Goal: Transaction & Acquisition: Obtain resource

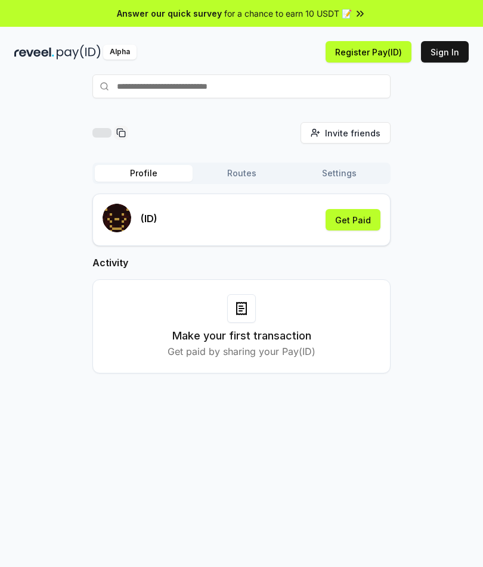
click at [356, 229] on button "Get Paid" at bounding box center [352, 219] width 55 height 21
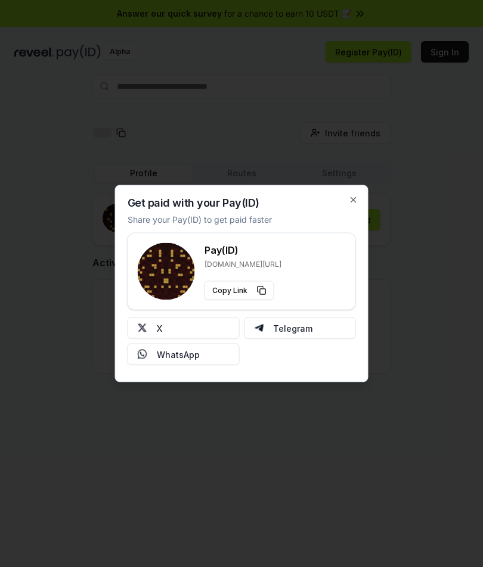
click at [294, 332] on button "Telegram" at bounding box center [300, 328] width 112 height 21
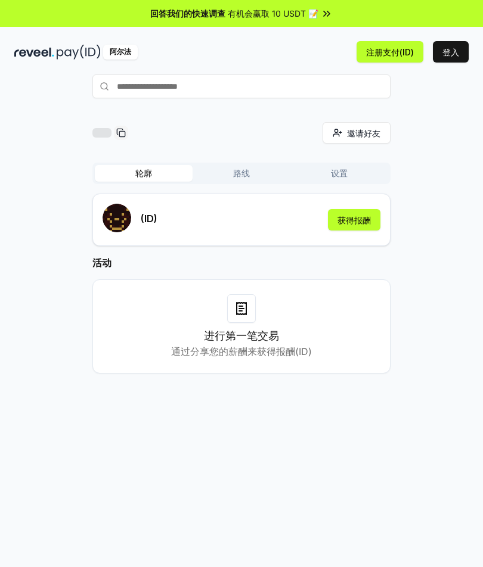
click at [256, 329] on h3 "进行第一笔交易" at bounding box center [241, 336] width 75 height 17
click at [278, 358] on p "通过分享您的薪酬来获得报酬(ID)" at bounding box center [241, 351] width 141 height 14
click at [277, 358] on p "通过分享您的薪酬来获得报酬(ID)" at bounding box center [241, 351] width 141 height 14
click at [297, 351] on p "通过分享您的薪酬来获得报酬(ID)" at bounding box center [241, 351] width 141 height 14
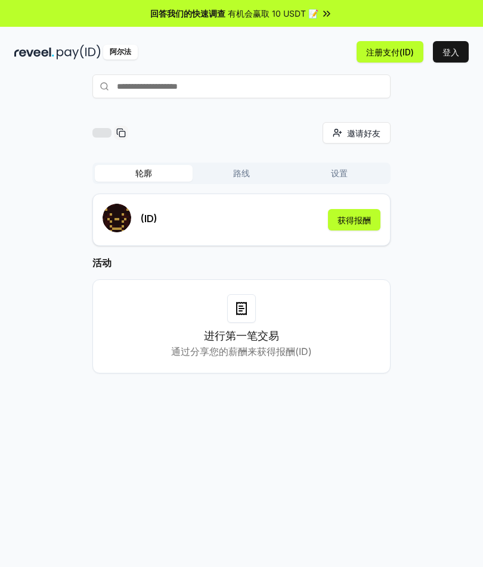
click at [293, 352] on p "通过分享您的薪酬来获得报酬(ID)" at bounding box center [241, 351] width 141 height 14
click at [257, 337] on h3 "进行第一笔交易" at bounding box center [241, 336] width 75 height 17
click at [272, 334] on h3 "进行第一笔交易" at bounding box center [241, 336] width 75 height 17
click at [350, 216] on button "获得报酬" at bounding box center [354, 219] width 52 height 21
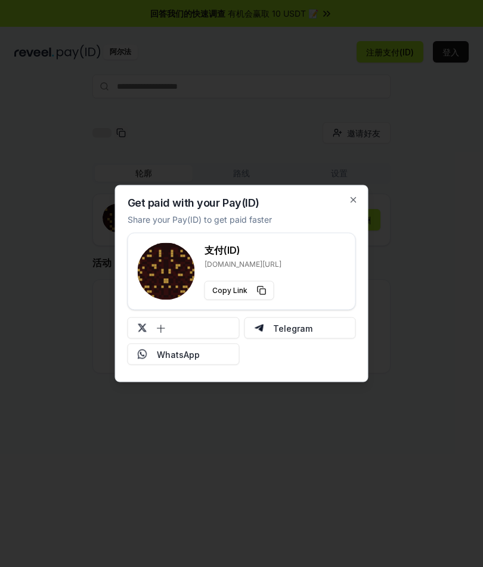
click at [203, 329] on button "十" at bounding box center [184, 328] width 112 height 21
click at [353, 195] on icon "button" at bounding box center [354, 200] width 10 height 10
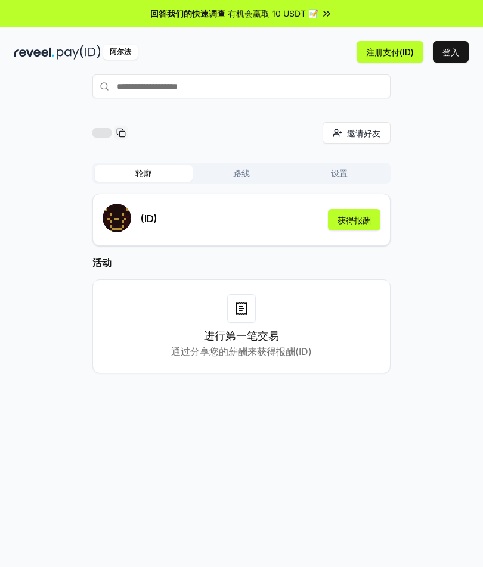
click at [362, 219] on button "获得报酬" at bounding box center [354, 219] width 52 height 21
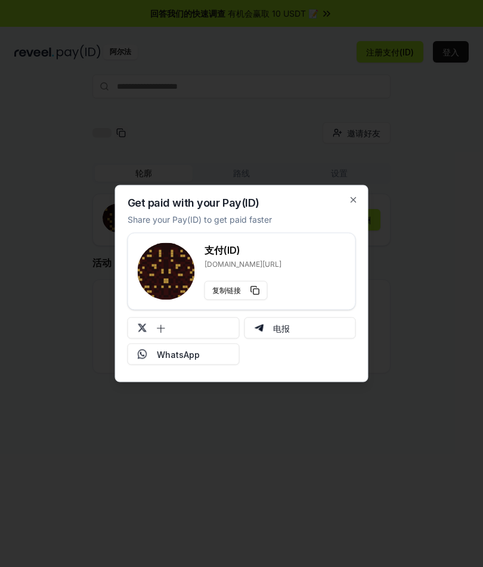
click at [346, 198] on div "Get paid with your Pay(ID) Share your Pay(ID) to get paid faster 支付(ID) reveel.…" at bounding box center [241, 283] width 253 height 197
click at [349, 201] on icon "button" at bounding box center [354, 200] width 10 height 10
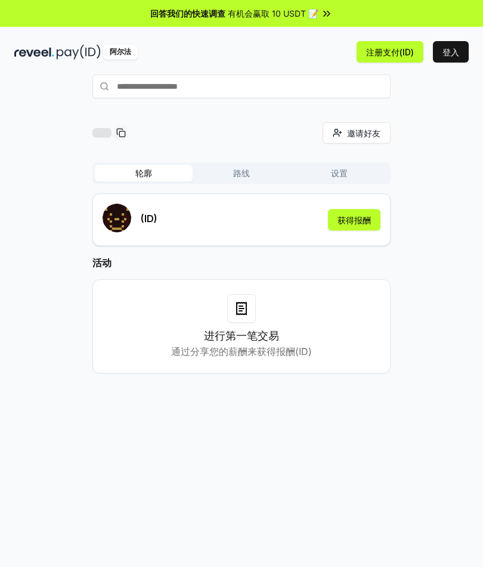
click at [358, 135] on span "邀请好友" at bounding box center [363, 133] width 33 height 13
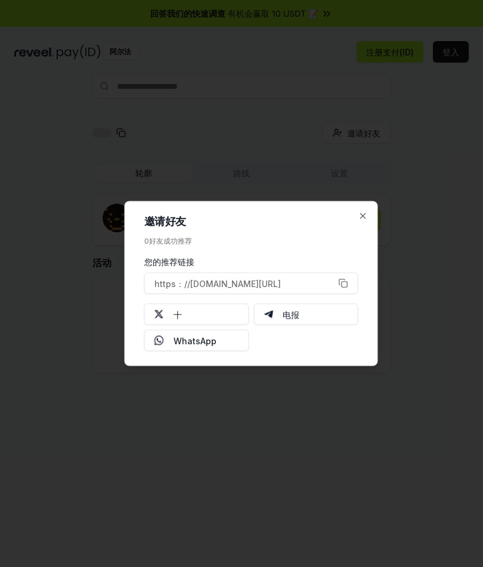
click at [365, 212] on icon "button" at bounding box center [363, 217] width 10 height 10
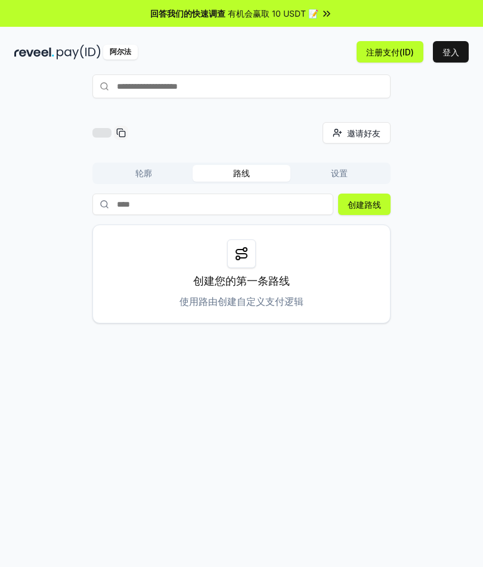
scroll to position [1, 0]
